Goal: Register for event/course

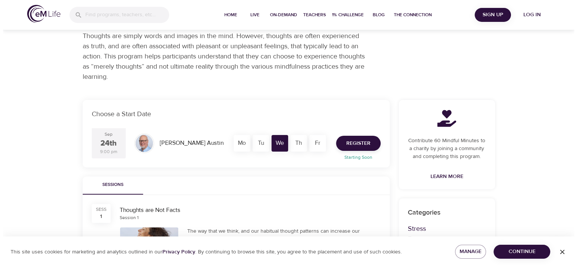
scroll to position [75, 0]
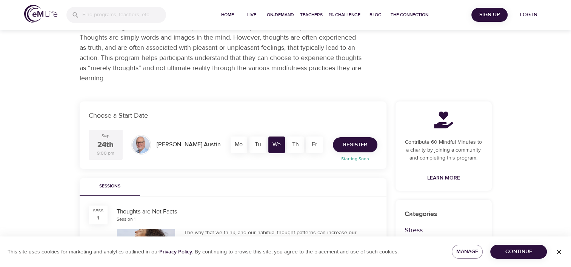
click at [364, 146] on span "Register" at bounding box center [355, 144] width 24 height 9
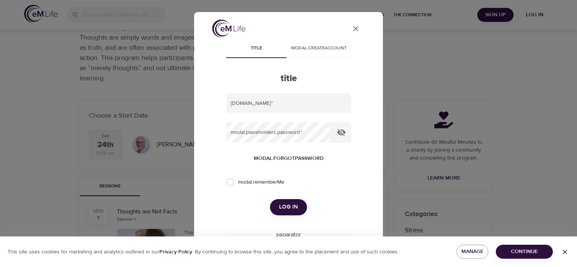
type input "[PERSON_NAME][EMAIL_ADDRESS][DOMAIN_NAME]"
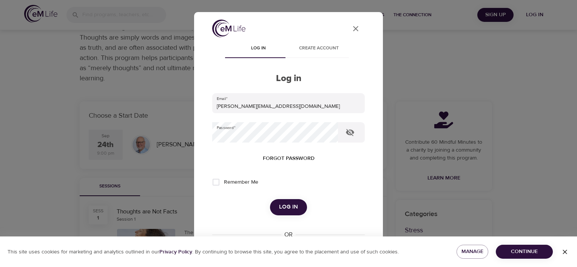
click at [216, 182] on input "Remember Me" at bounding box center [216, 182] width 16 height 16
checkbox input "true"
click at [285, 208] on span "Log in" at bounding box center [288, 207] width 19 height 10
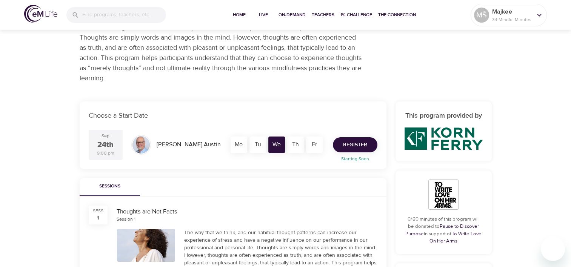
click at [365, 144] on span "Register" at bounding box center [355, 144] width 24 height 9
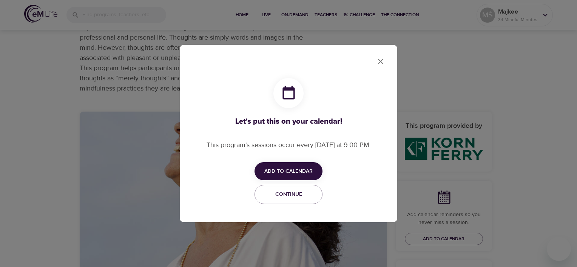
checkbox input "true"
click at [280, 171] on span "Add to Calendar" at bounding box center [288, 171] width 48 height 9
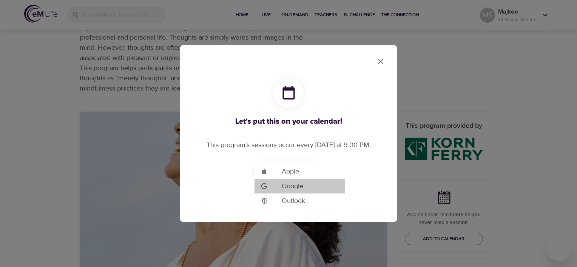
click at [291, 186] on span "Google" at bounding box center [293, 186] width 22 height 10
click at [374, 65] on div at bounding box center [288, 133] width 577 height 267
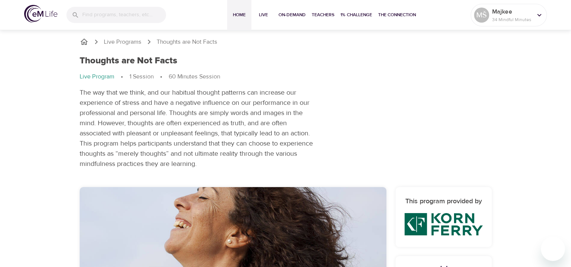
click at [237, 11] on span "Home" at bounding box center [239, 15] width 18 height 8
